Goal: Task Accomplishment & Management: Manage account settings

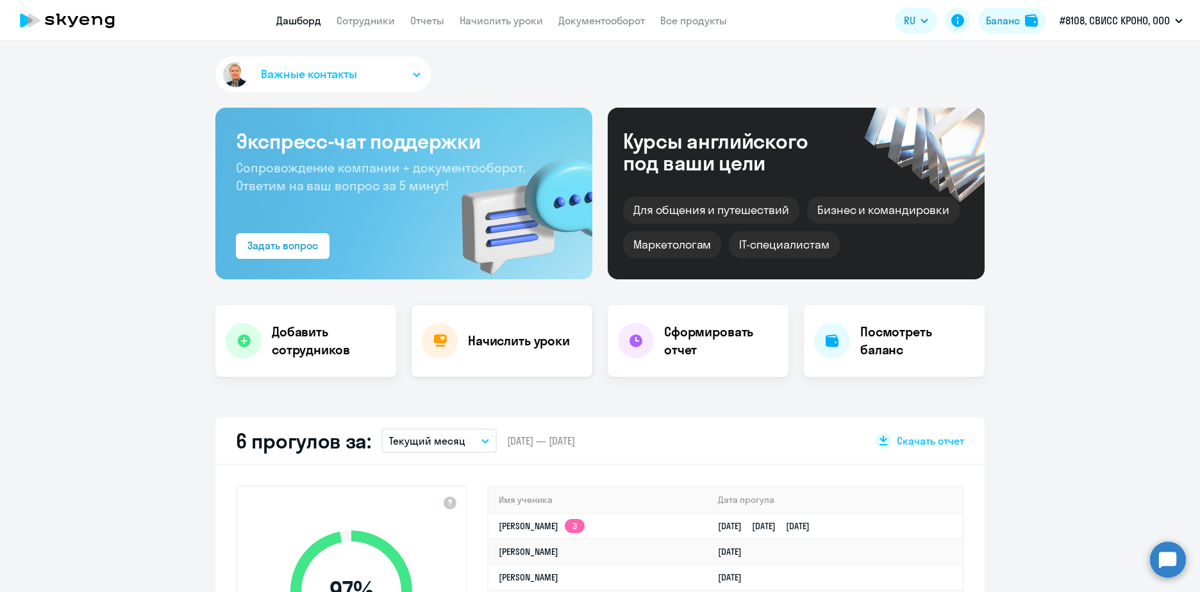
click at [503, 331] on div "Начислить уроки" at bounding box center [501, 341] width 181 height 72
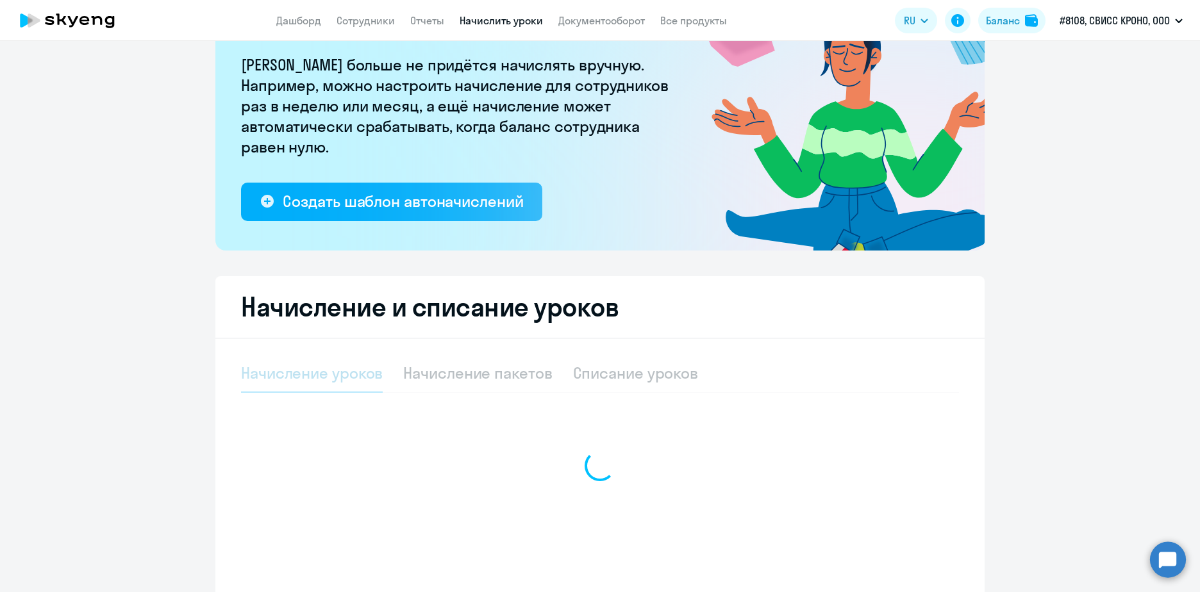
select select "10"
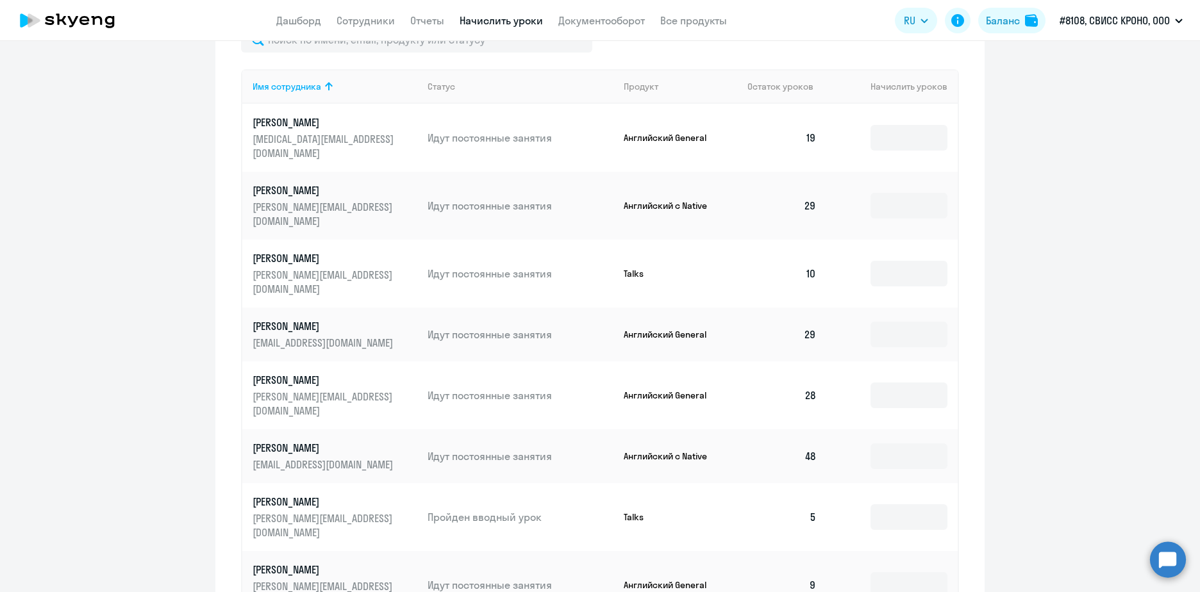
scroll to position [678, 0]
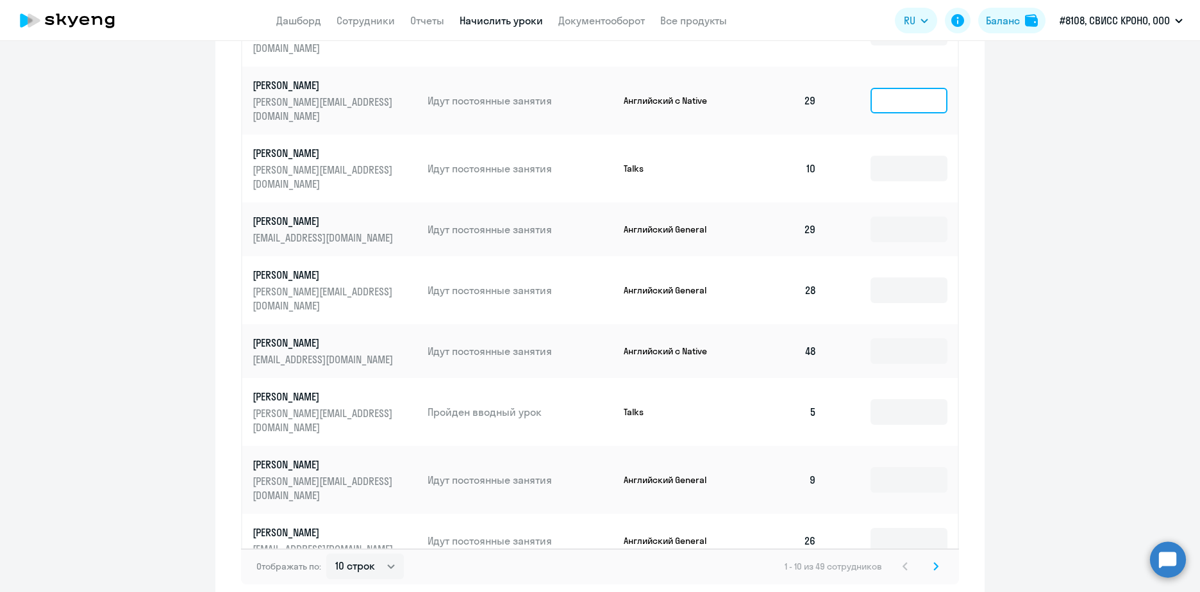
click at [899, 88] on input at bounding box center [908, 101] width 77 height 26
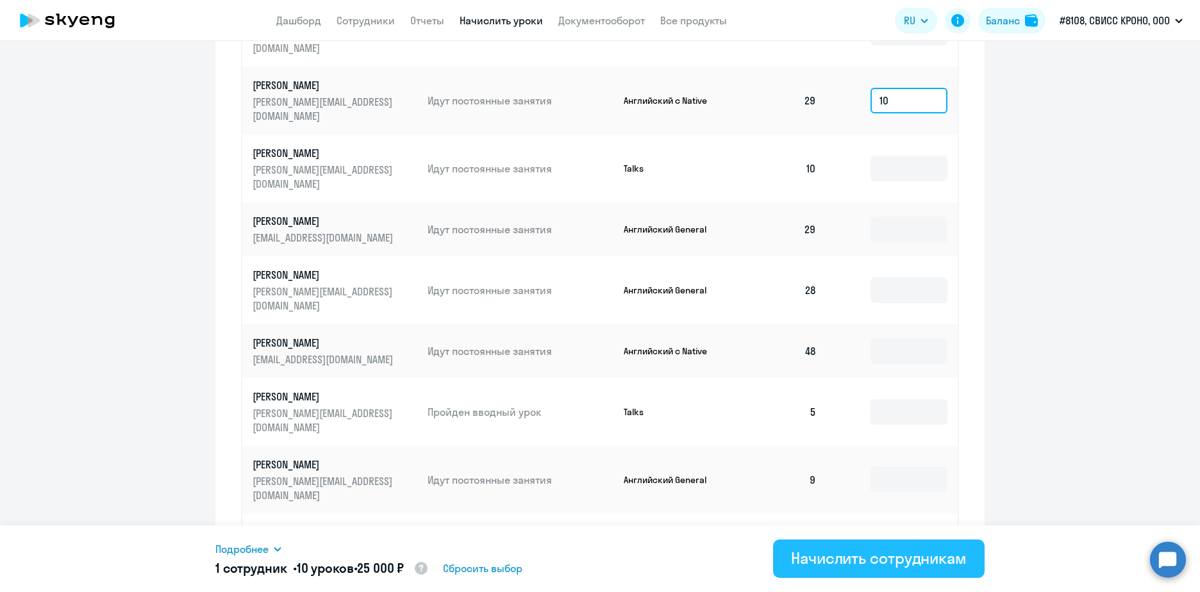
type input "10"
click at [860, 556] on div "Начислить сотрудникам" at bounding box center [879, 558] width 176 height 21
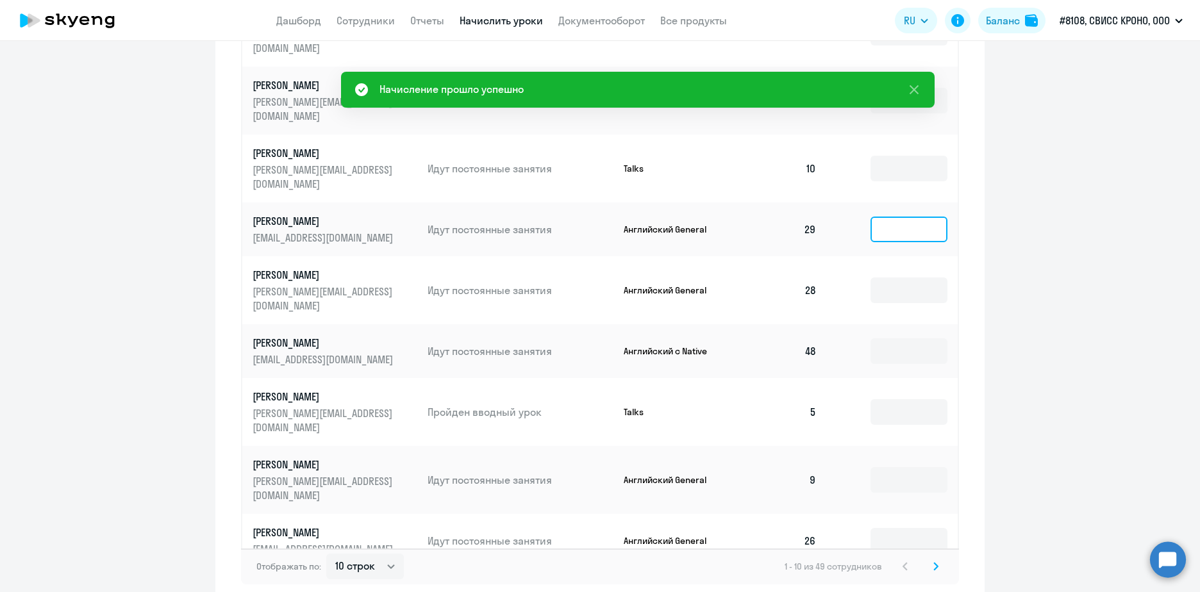
click at [913, 217] on input at bounding box center [908, 230] width 77 height 26
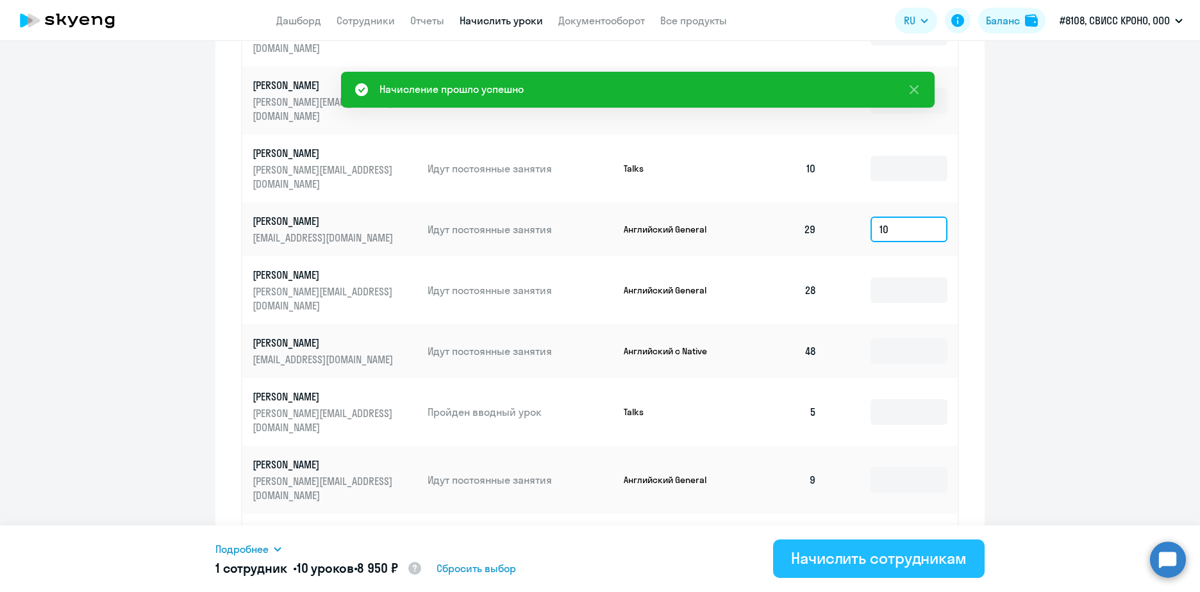
type input "10"
click at [876, 560] on div "Начислить сотрудникам" at bounding box center [879, 558] width 176 height 21
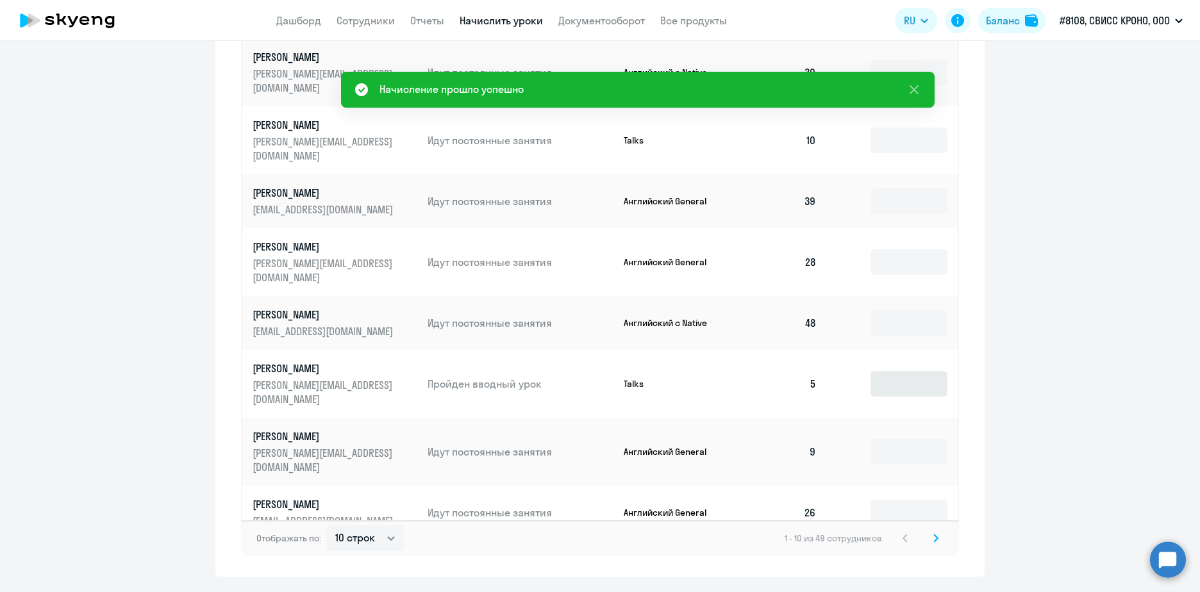
scroll to position [731, 0]
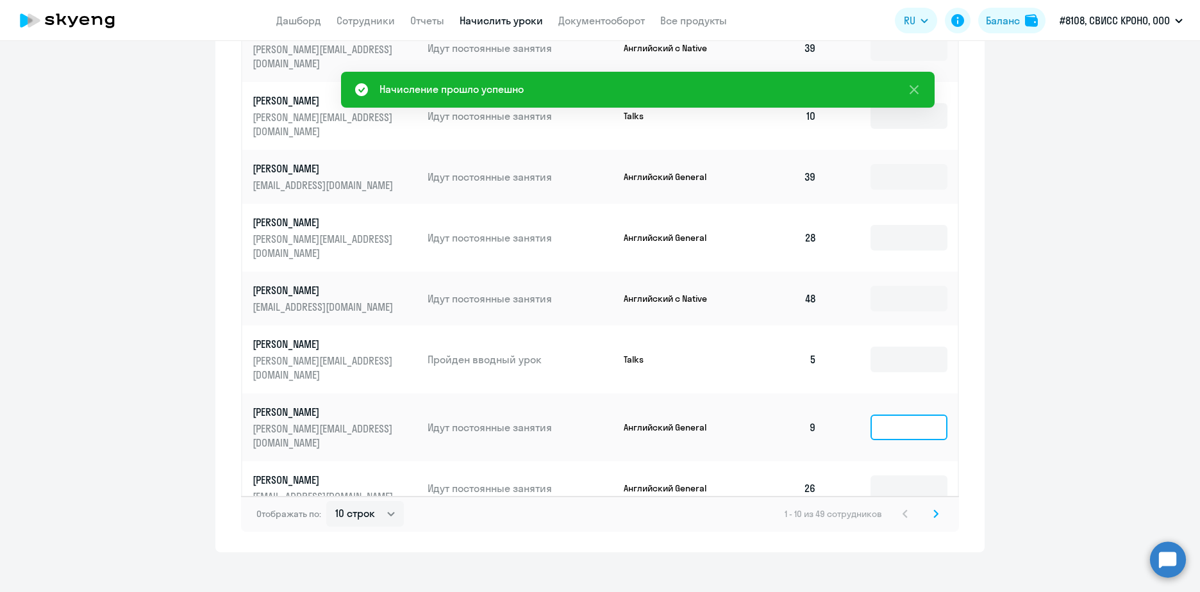
click at [901, 415] on input at bounding box center [908, 428] width 77 height 26
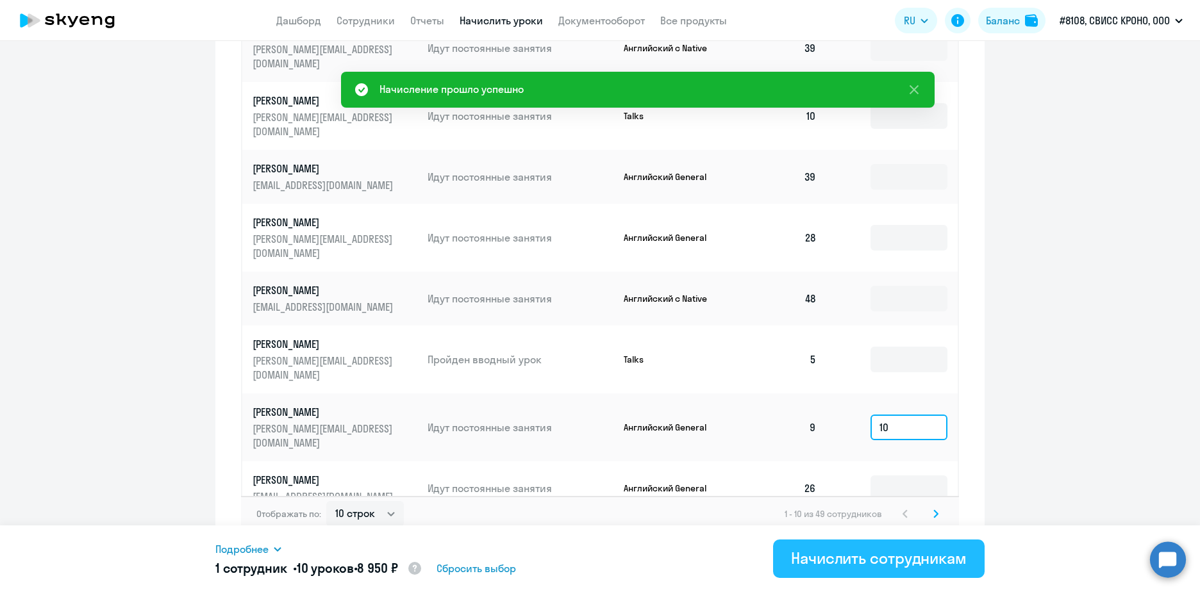
type input "10"
click at [930, 552] on div "Начислить сотрудникам" at bounding box center [879, 558] width 176 height 21
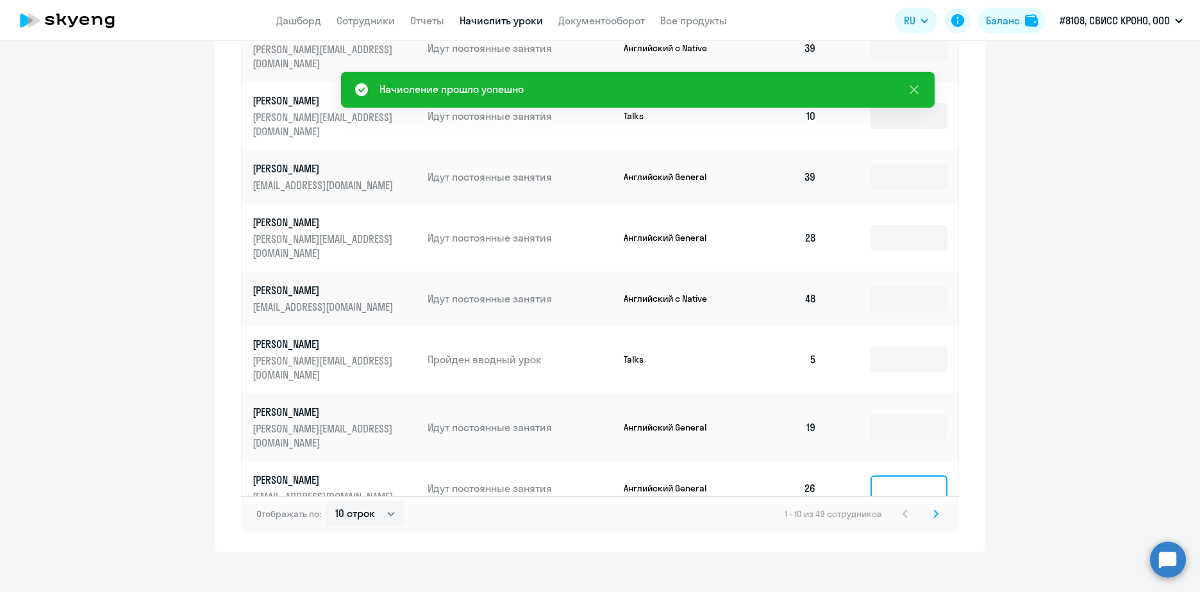
click at [901, 476] on input at bounding box center [908, 489] width 77 height 26
click at [934, 506] on svg-icon at bounding box center [935, 513] width 15 height 15
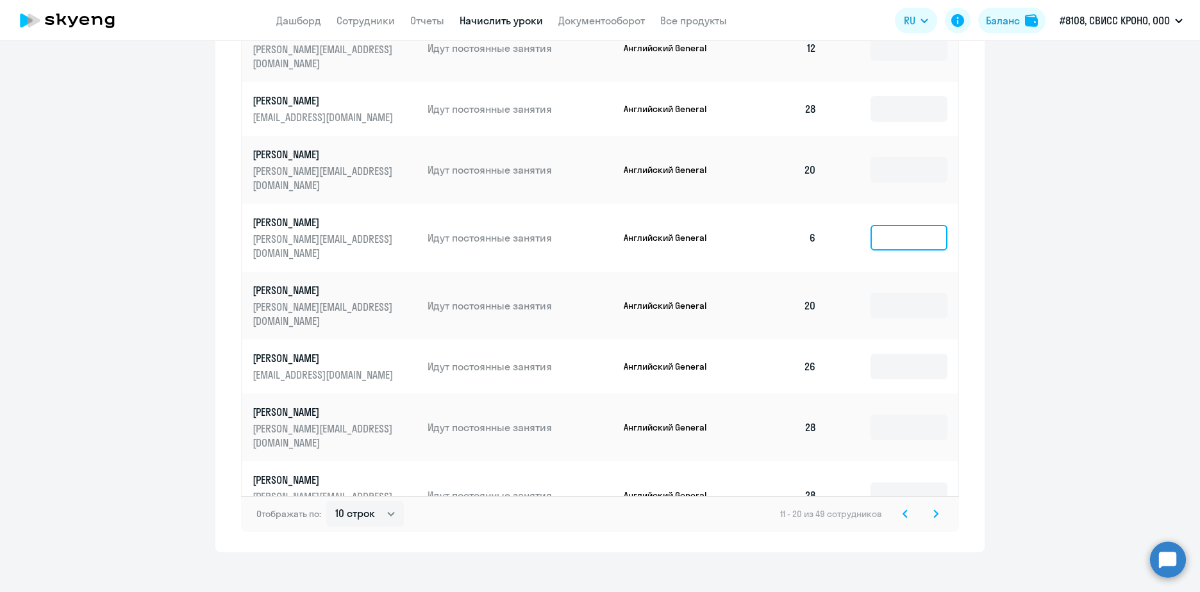
click at [909, 225] on input at bounding box center [908, 238] width 77 height 26
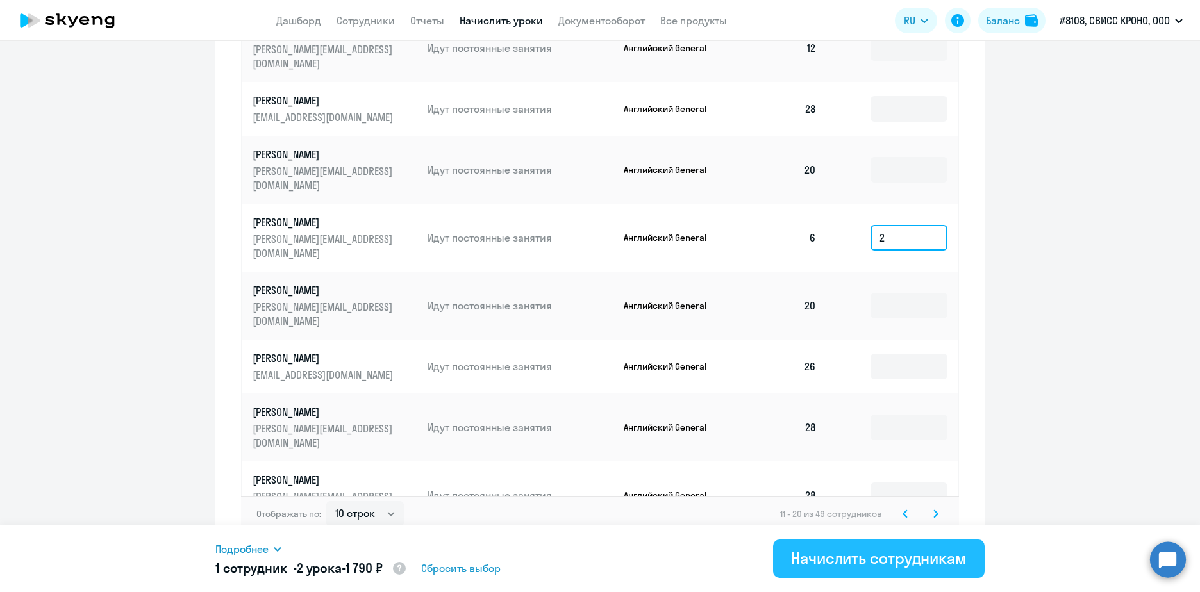
type input "2"
click at [870, 556] on div "Начислить сотрудникам" at bounding box center [879, 558] width 176 height 21
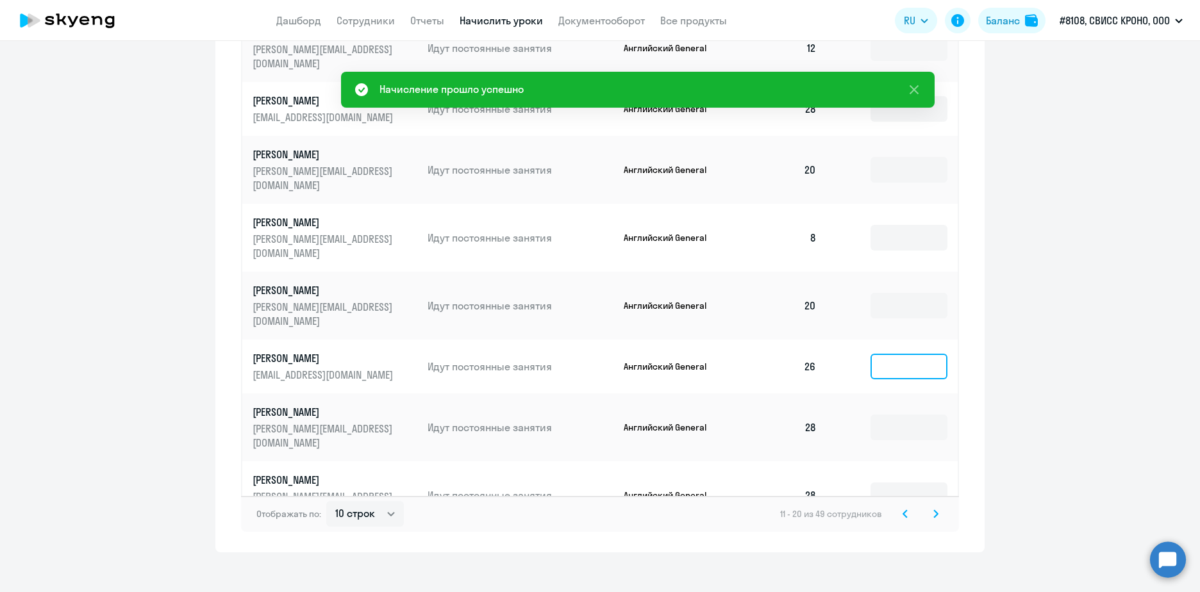
click at [902, 354] on input at bounding box center [908, 367] width 77 height 26
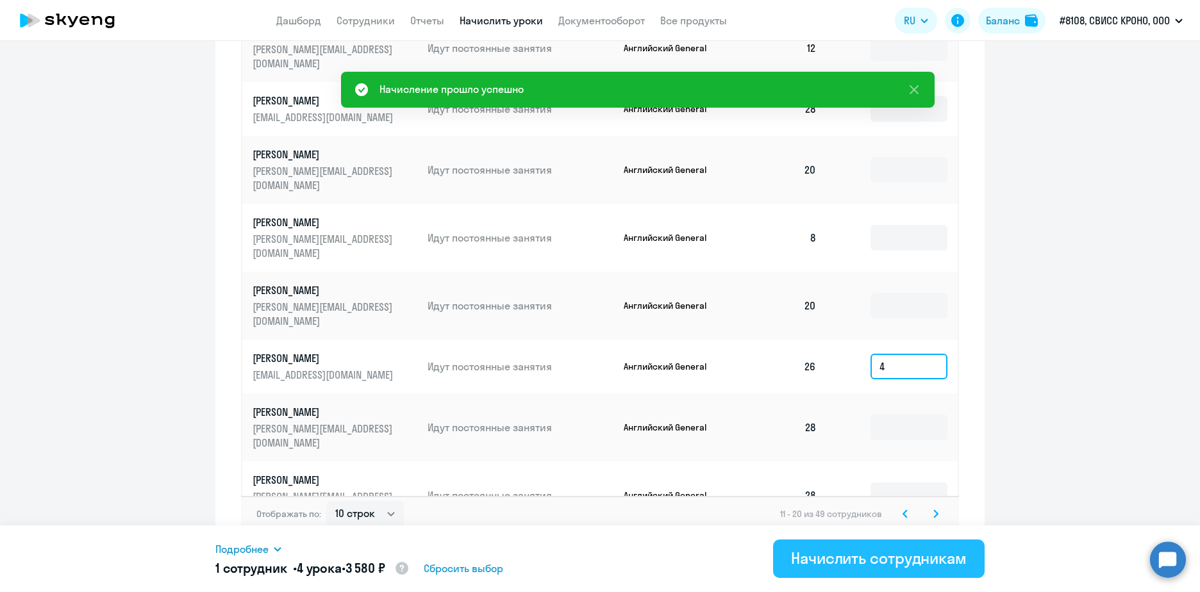
type input "4"
click at [886, 556] on div "Начислить сотрудникам" at bounding box center [879, 558] width 176 height 21
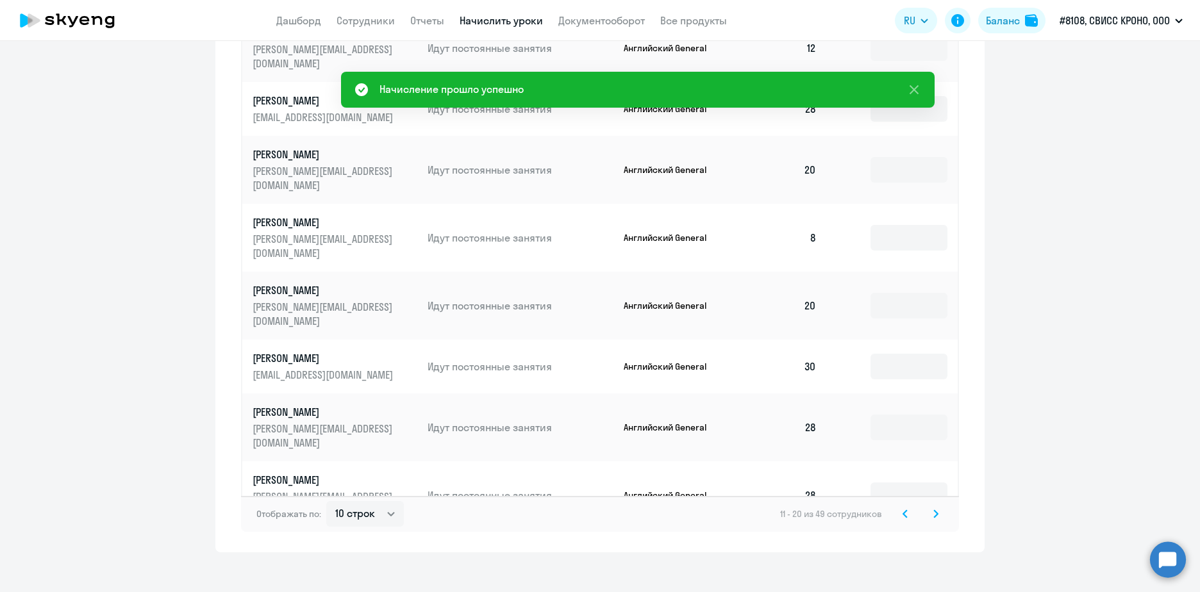
click at [933, 510] on icon at bounding box center [935, 514] width 5 height 9
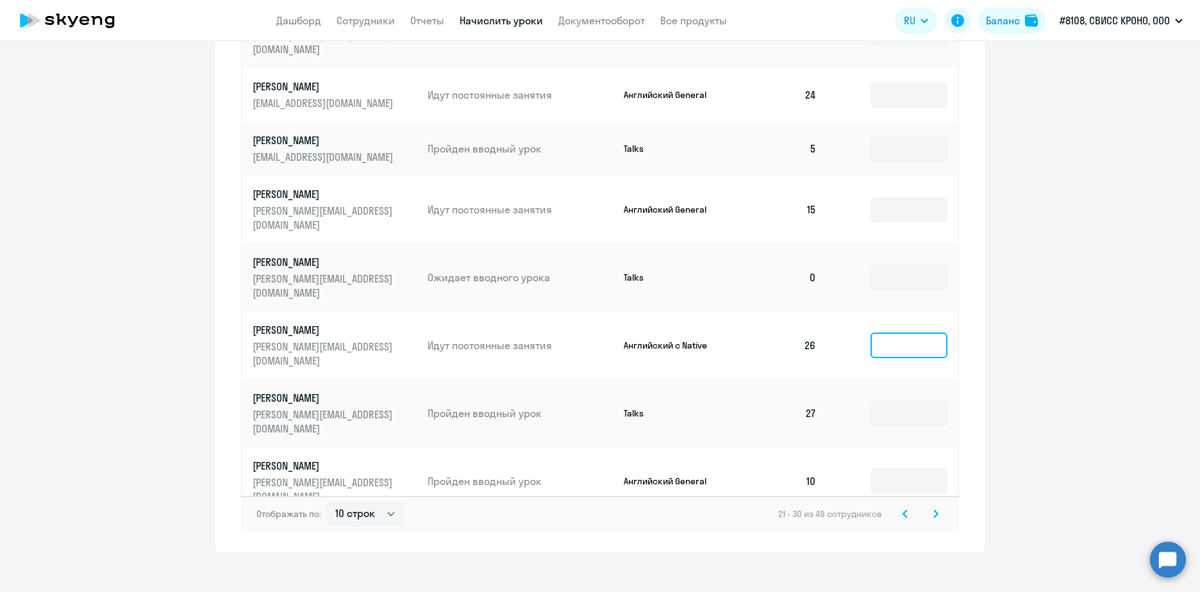
click at [890, 333] on input at bounding box center [908, 346] width 77 height 26
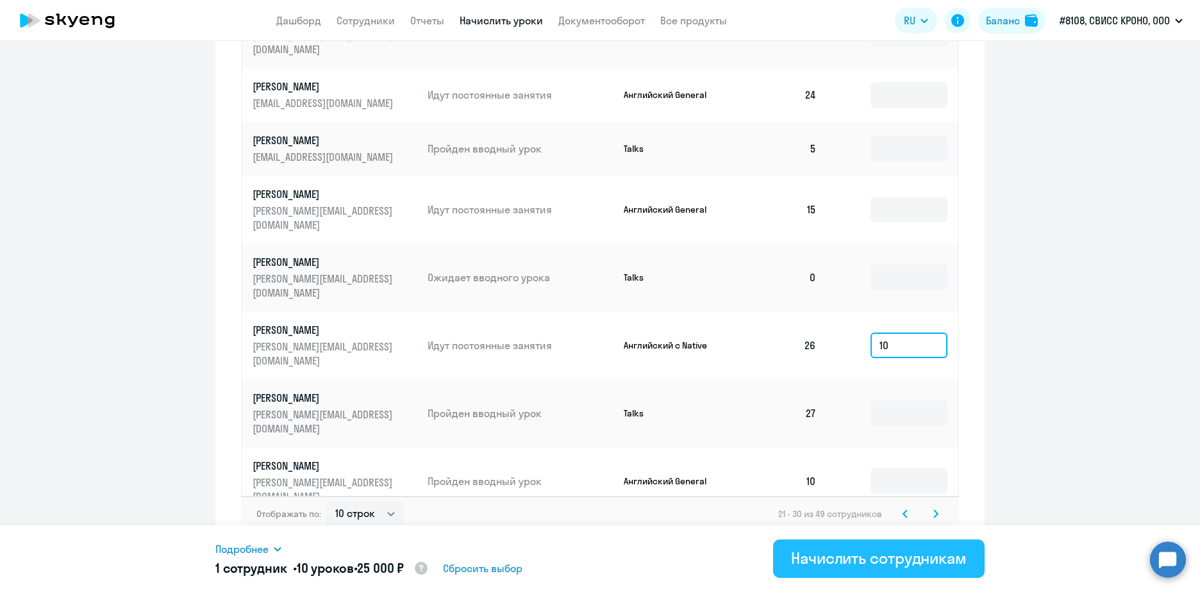
type input "10"
click at [857, 556] on div "Начислить сотрудникам" at bounding box center [879, 558] width 176 height 21
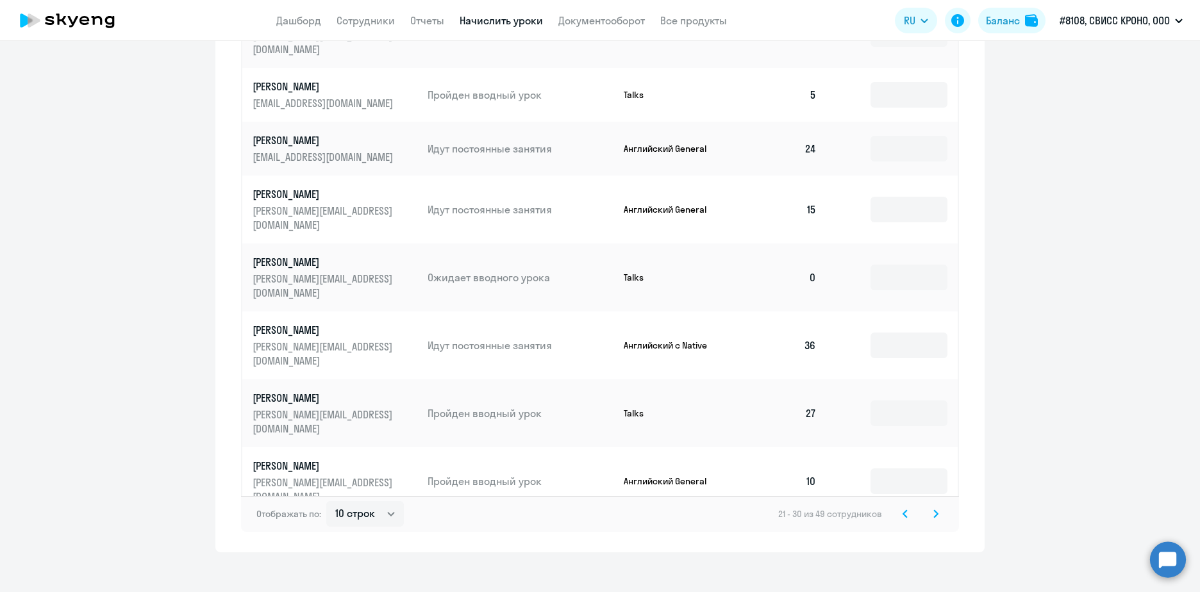
click at [932, 506] on svg-icon at bounding box center [935, 513] width 15 height 15
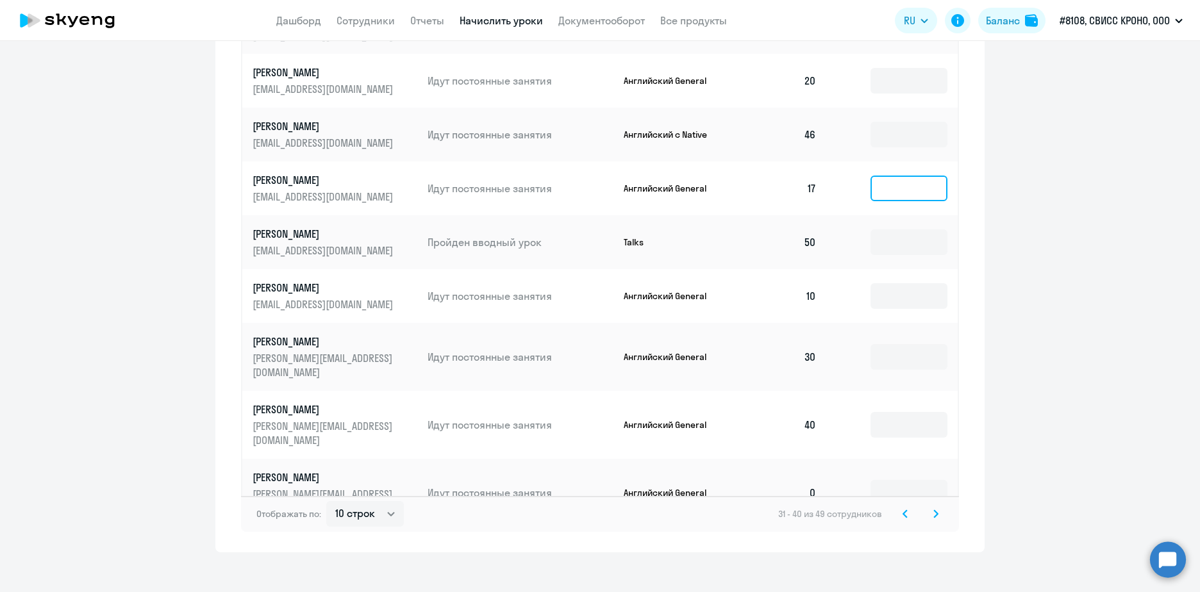
click at [895, 187] on input at bounding box center [908, 189] width 77 height 26
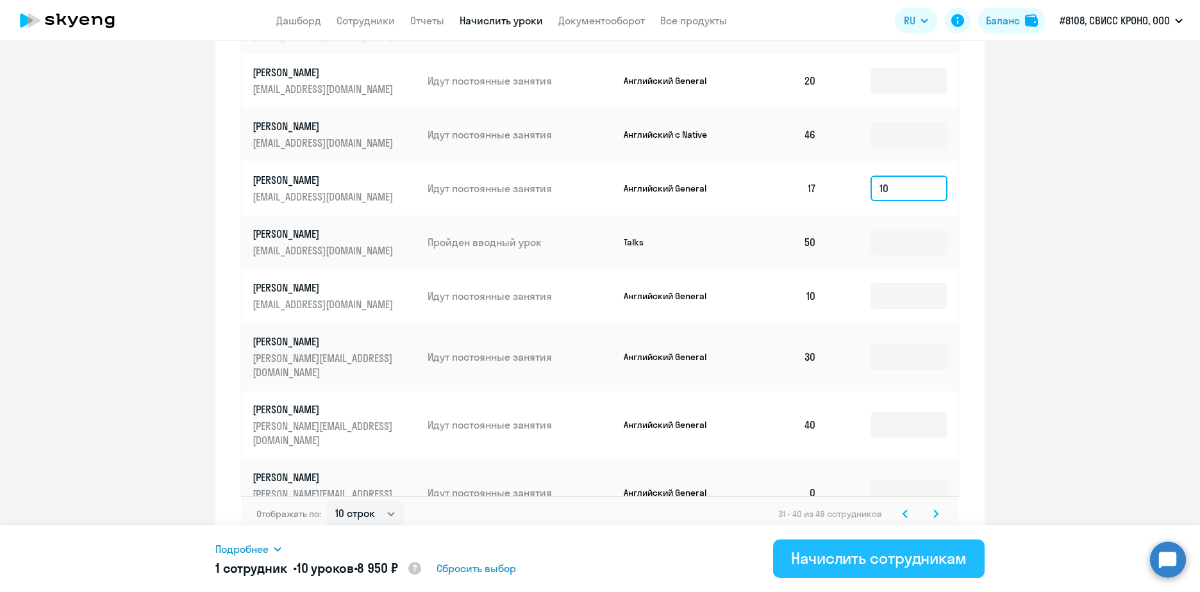
type input "10"
click at [846, 578] on button "Начислить сотрудникам" at bounding box center [879, 559] width 212 height 38
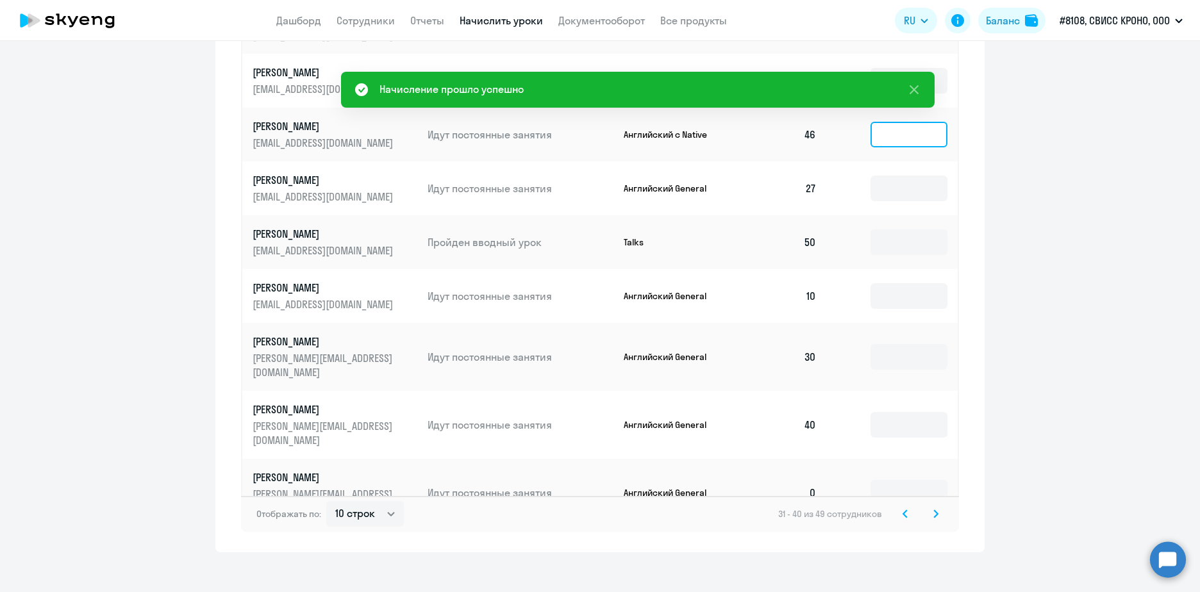
click at [912, 129] on input at bounding box center [908, 135] width 77 height 26
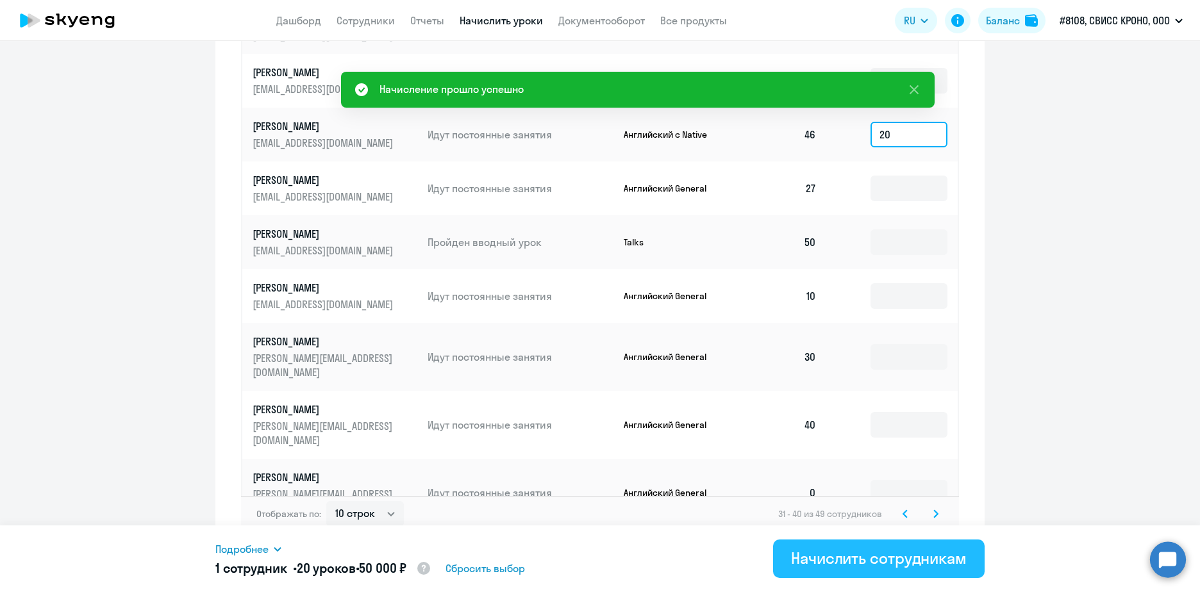
type input "20"
click at [838, 571] on button "Начислить сотрудникам" at bounding box center [879, 559] width 212 height 38
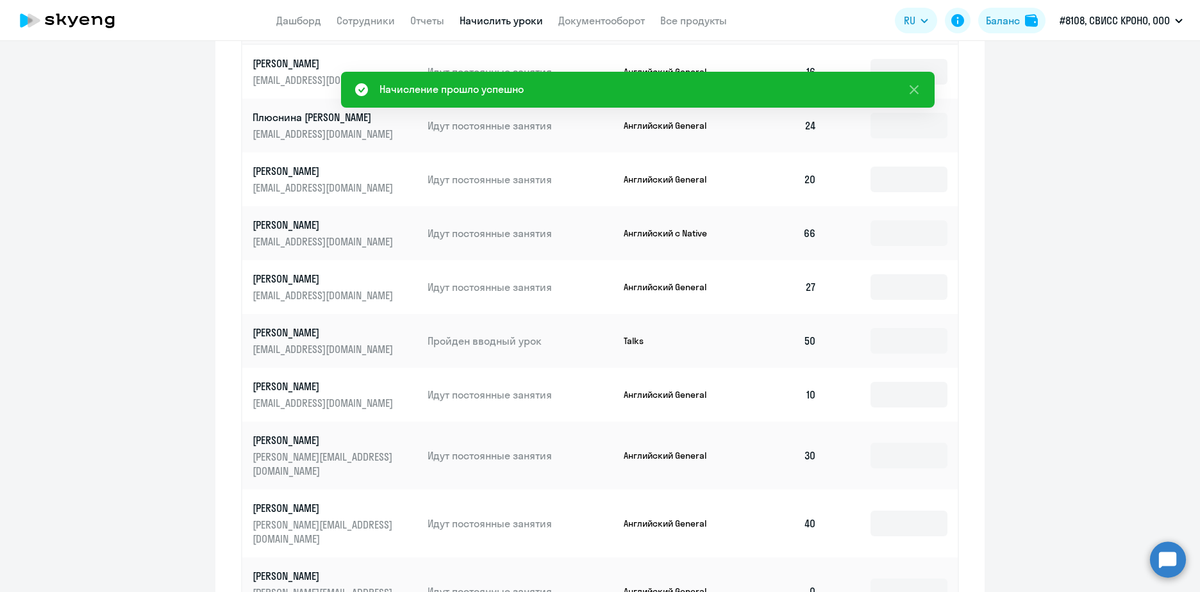
scroll to position [667, 0]
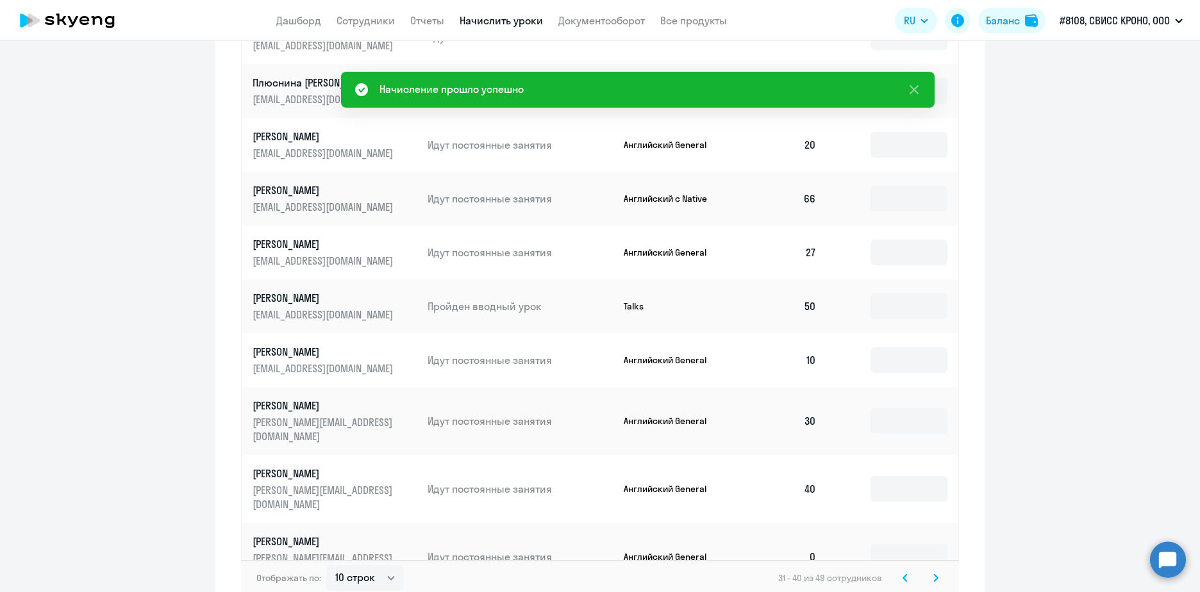
click at [928, 570] on svg-icon at bounding box center [935, 577] width 15 height 15
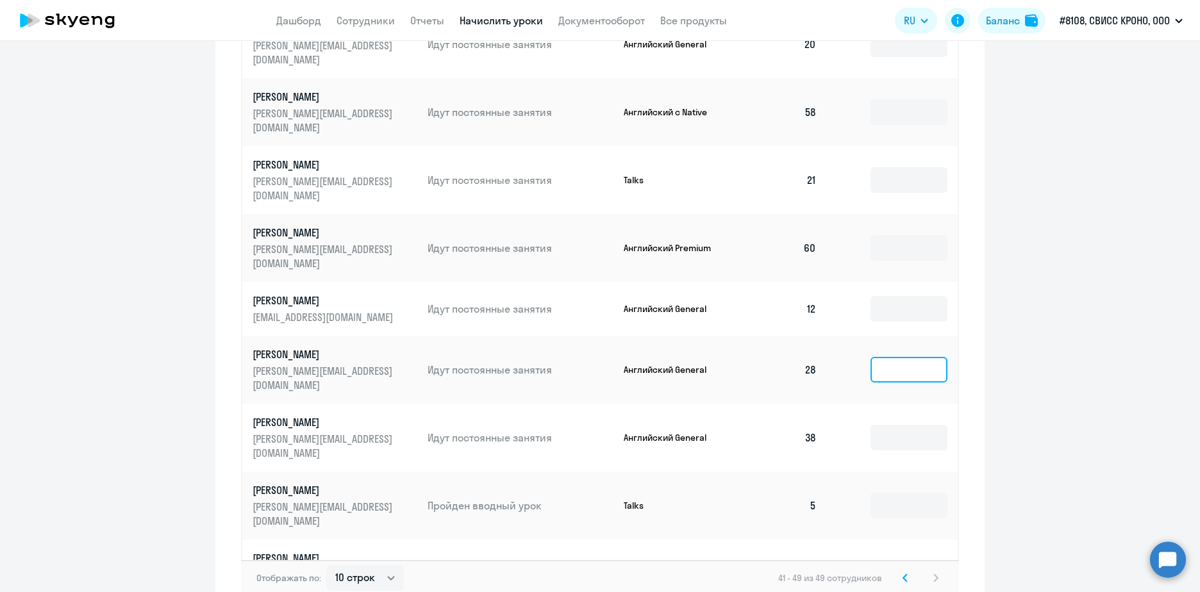
click at [906, 357] on input at bounding box center [908, 370] width 77 height 26
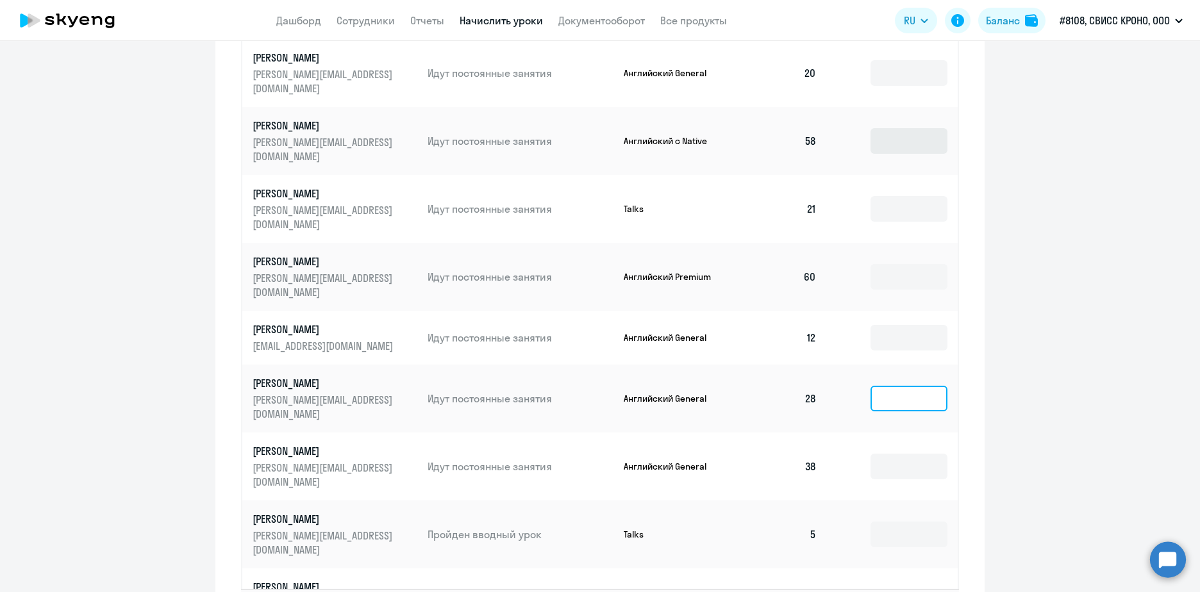
scroll to position [691, 0]
